Goal: Task Accomplishment & Management: Complete application form

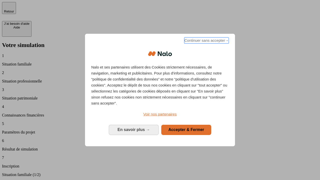
click at [206, 41] on span "Continuer sans accepter →" at bounding box center [206, 41] width 45 height 6
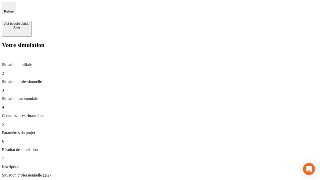
type input "30 000"
